Goal: Information Seeking & Learning: Learn about a topic

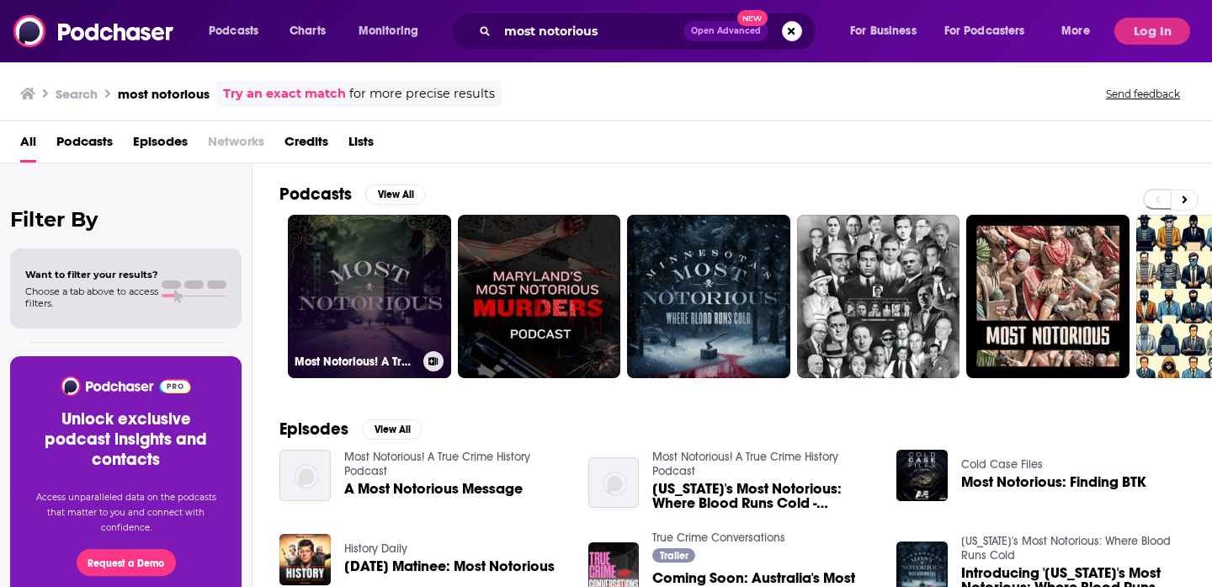
click at [413, 275] on link "Most Notorious! A True Crime History Podcast" at bounding box center [369, 296] width 163 height 163
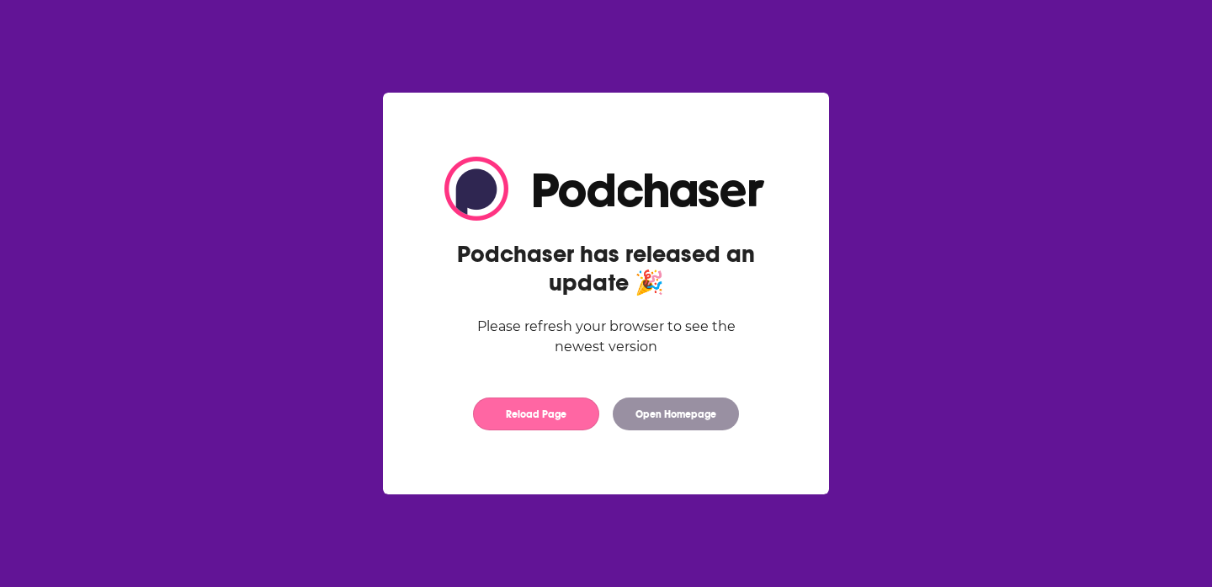
click at [534, 410] on button "Reload Page" at bounding box center [536, 413] width 126 height 33
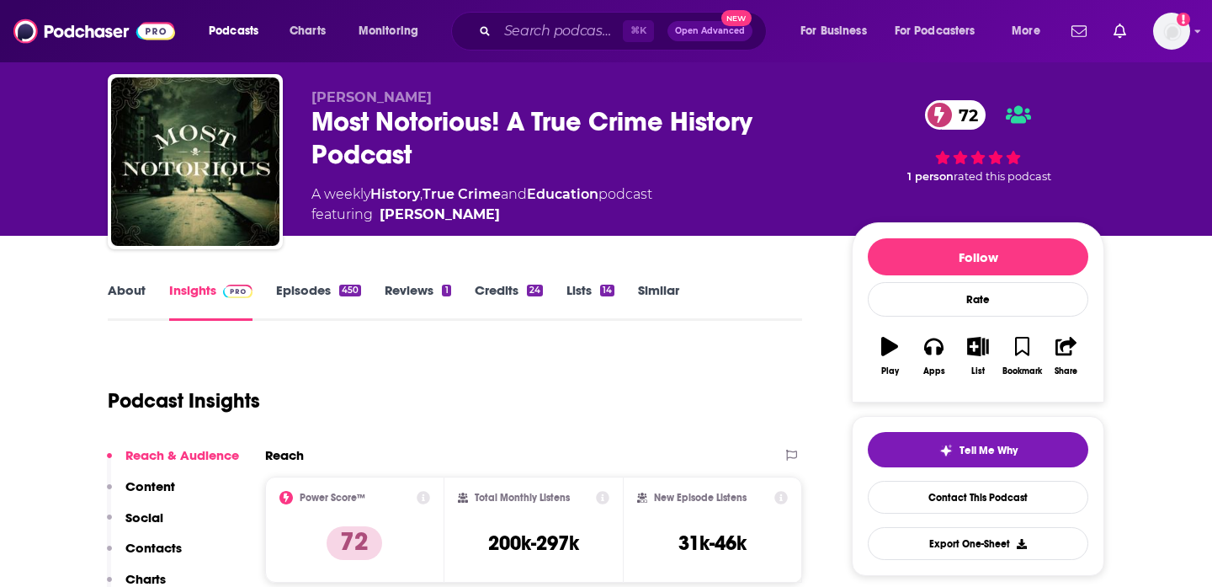
scroll to position [38, 0]
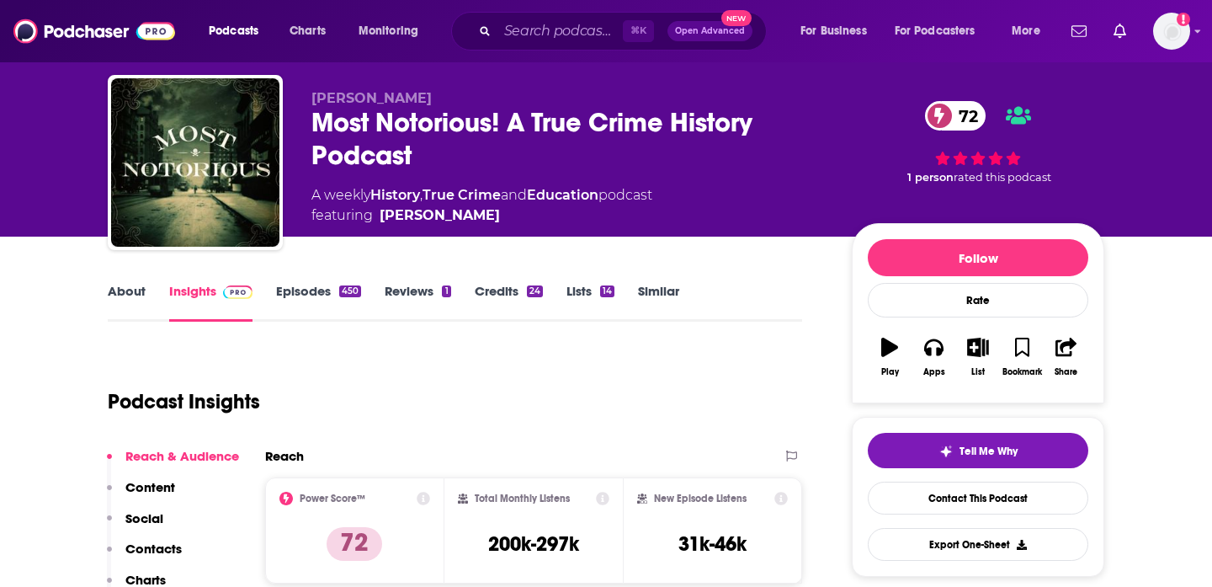
click at [130, 300] on link "About" at bounding box center [127, 302] width 38 height 39
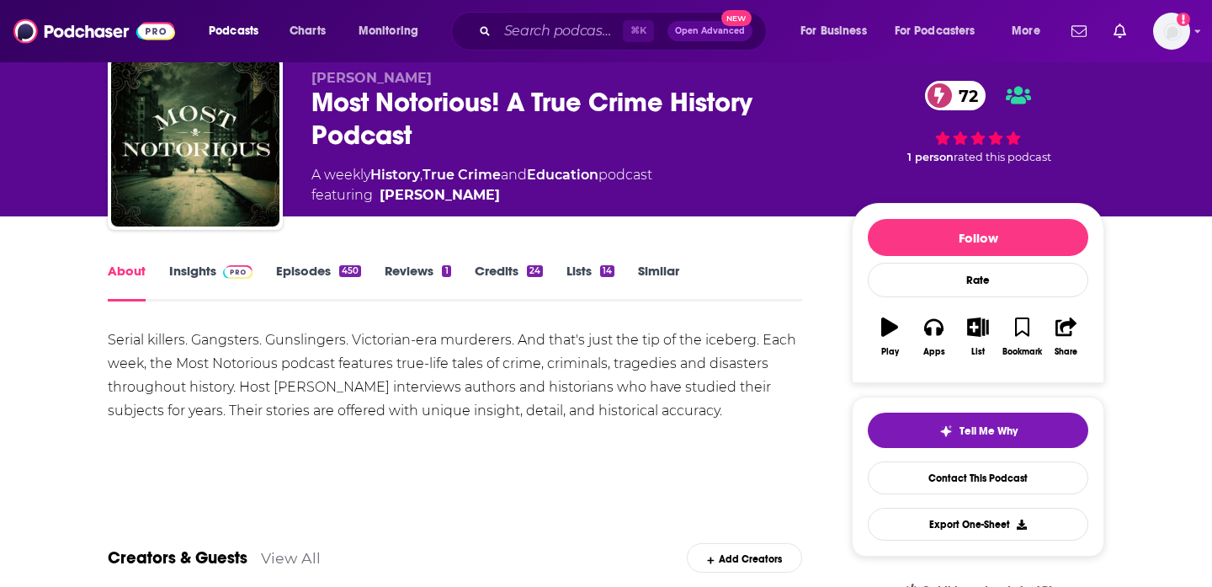
scroll to position [59, 0]
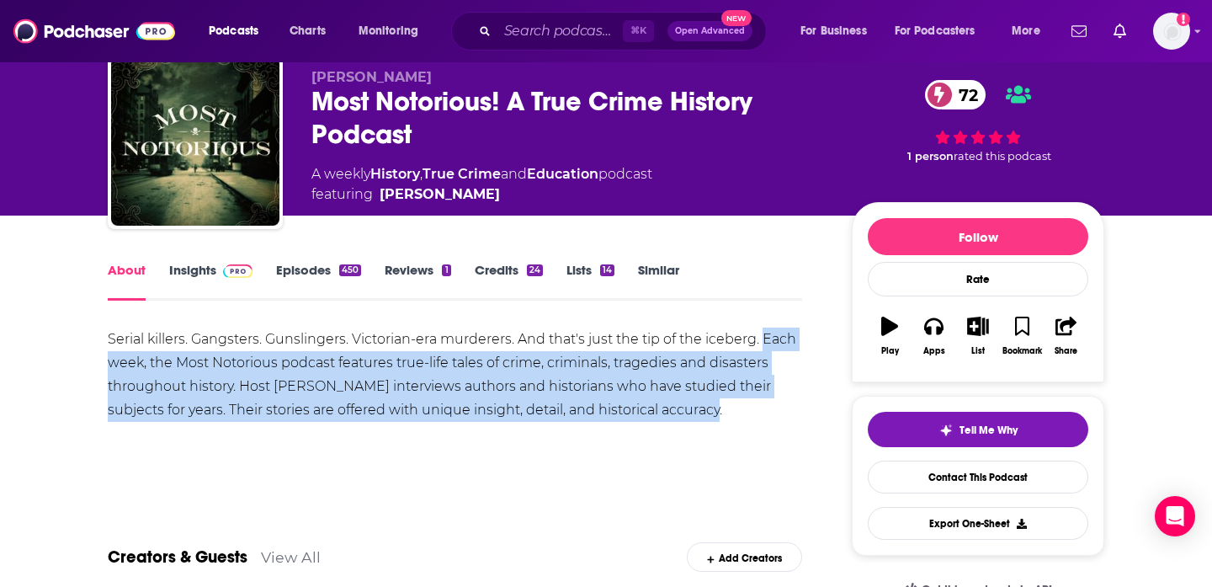
drag, startPoint x: 762, startPoint y: 332, endPoint x: 778, endPoint y: 409, distance: 78.2
click at [778, 409] on div "Serial killers. Gangsters. Gunslingers. Victorian-era murderers. And that's jus…" at bounding box center [455, 374] width 694 height 94
copy div "Each week, the Most Notorious podcast features true-life tales of crime, crimin…"
click at [205, 262] on link "Insights" at bounding box center [210, 281] width 83 height 39
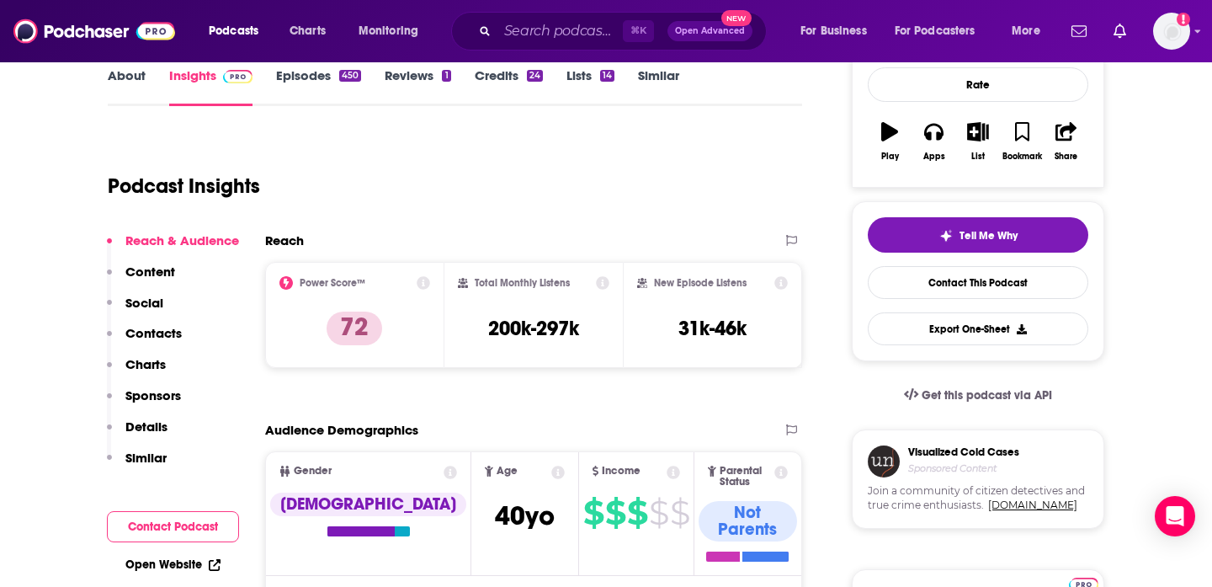
scroll to position [251, 0]
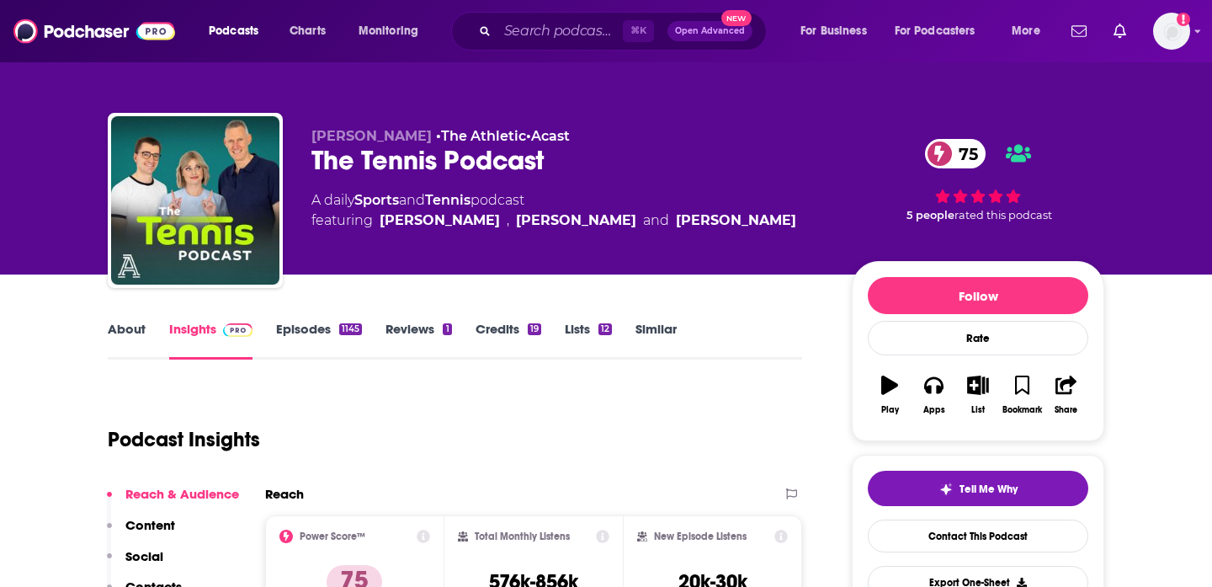
scroll to position [59, 0]
